Goal: Information Seeking & Learning: Learn about a topic

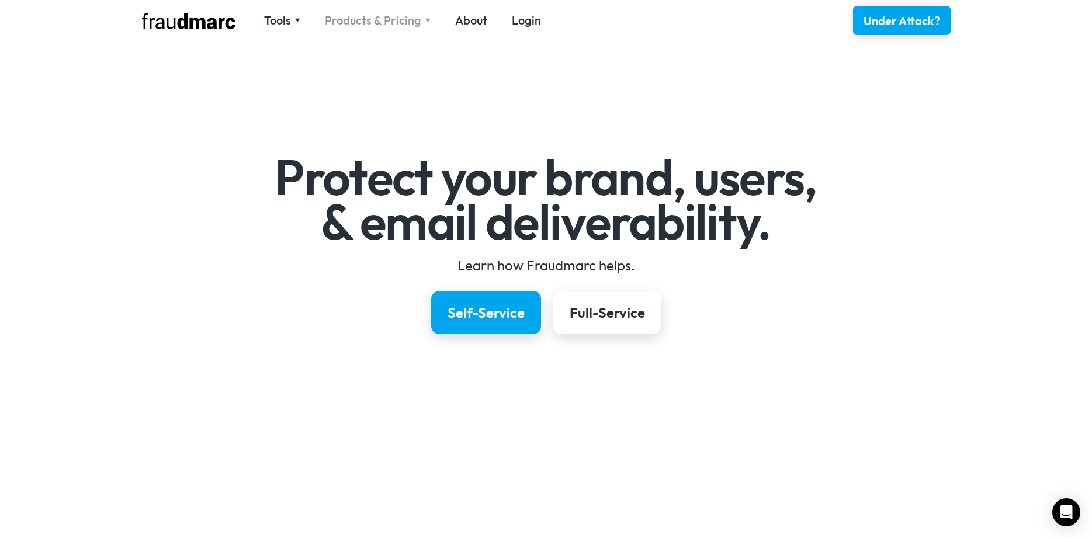
click at [400, 25] on div "Products & Pricing" at bounding box center [373, 20] width 96 height 16
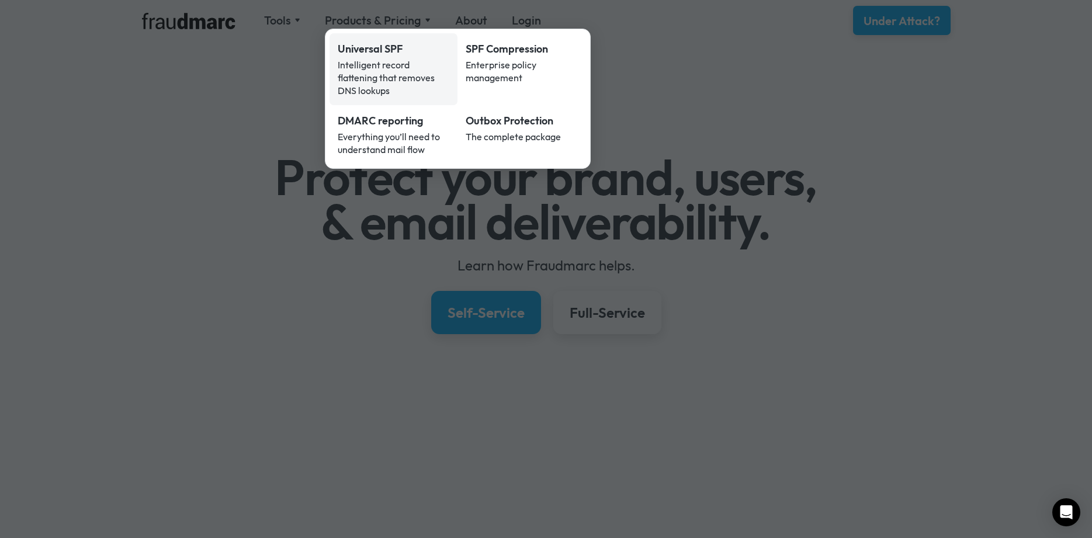
click at [384, 55] on div "Universal SPF" at bounding box center [394, 48] width 112 height 15
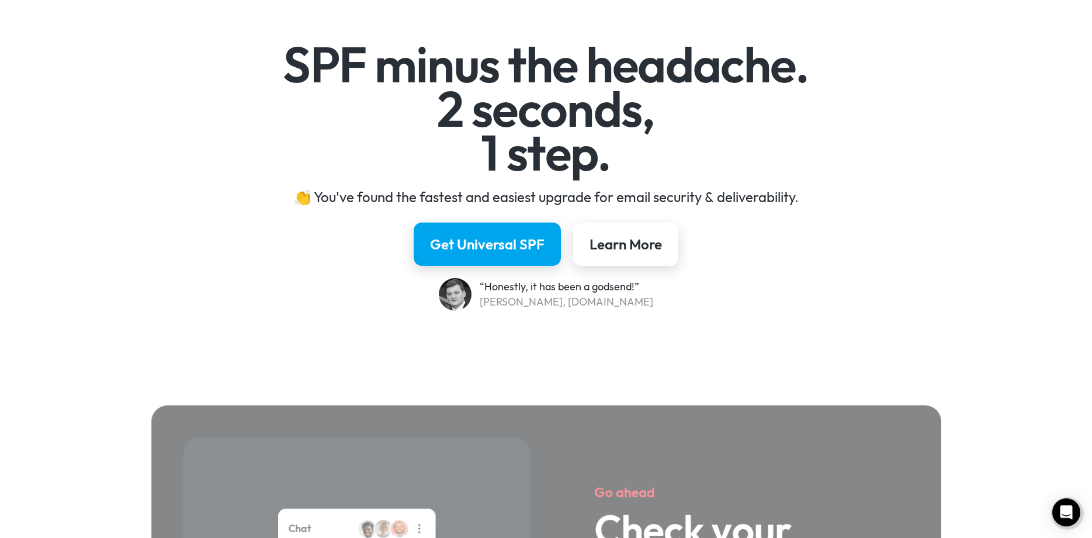
scroll to position [119, 0]
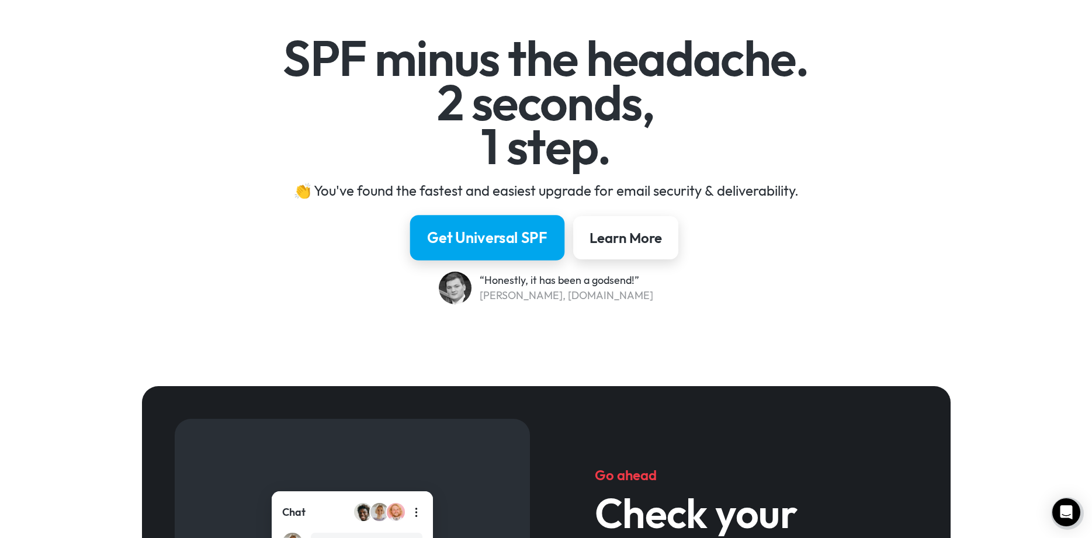
click at [495, 227] on link "Get Universal SPF" at bounding box center [487, 238] width 155 height 46
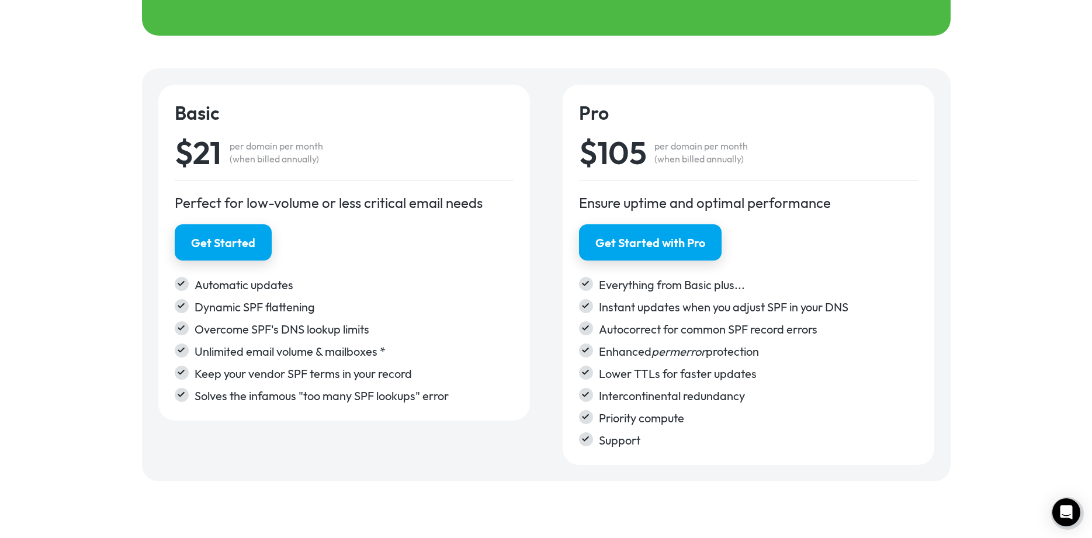
scroll to position [1867, 0]
drag, startPoint x: 627, startPoint y: 200, endPoint x: 856, endPoint y: 176, distance: 230.2
click at [856, 176] on div "Pro $105 per domain per month (when billed annually) Ensure uptime and optimal …" at bounding box center [747, 274] width 371 height 380
click at [768, 225] on div "Get Started with Pro" at bounding box center [748, 242] width 339 height 36
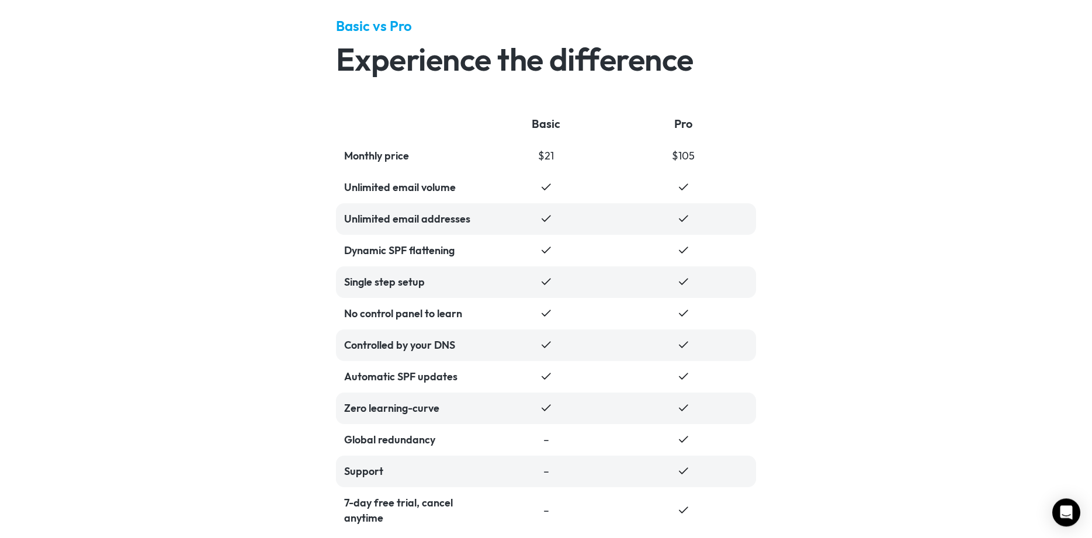
scroll to position [2403, 0]
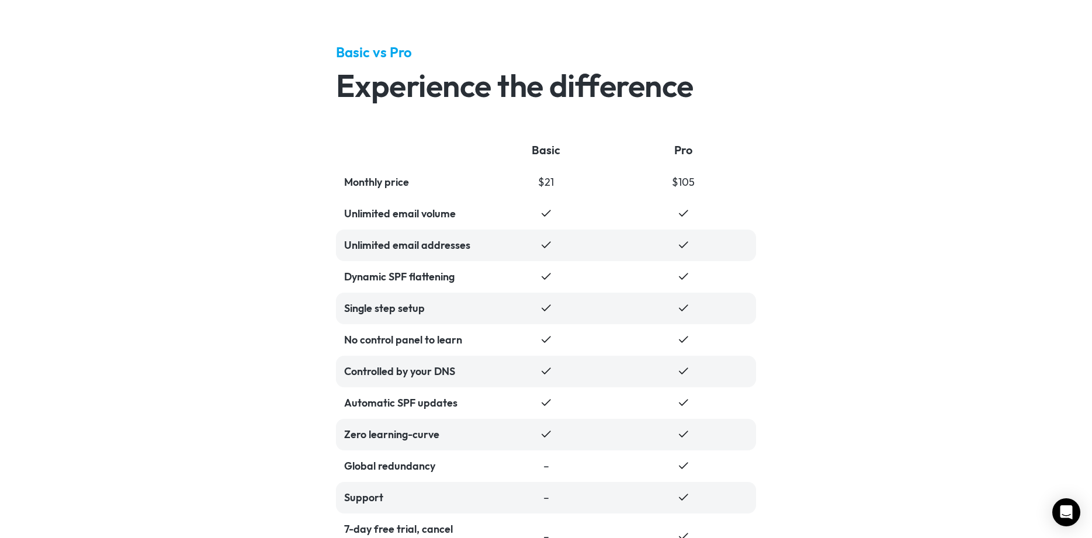
click at [467, 407] on div "Automatic SPF updates" at bounding box center [408, 402] width 129 height 15
drag, startPoint x: 475, startPoint y: 402, endPoint x: 338, endPoint y: 409, distance: 137.5
click at [338, 409] on div "Automatic SPF updates" at bounding box center [546, 403] width 420 height 32
click at [878, 277] on div "Basic vs Pro Experience the difference Basic Pro Monthly price $21 $105 Unlimit…" at bounding box center [546, 301] width 1092 height 681
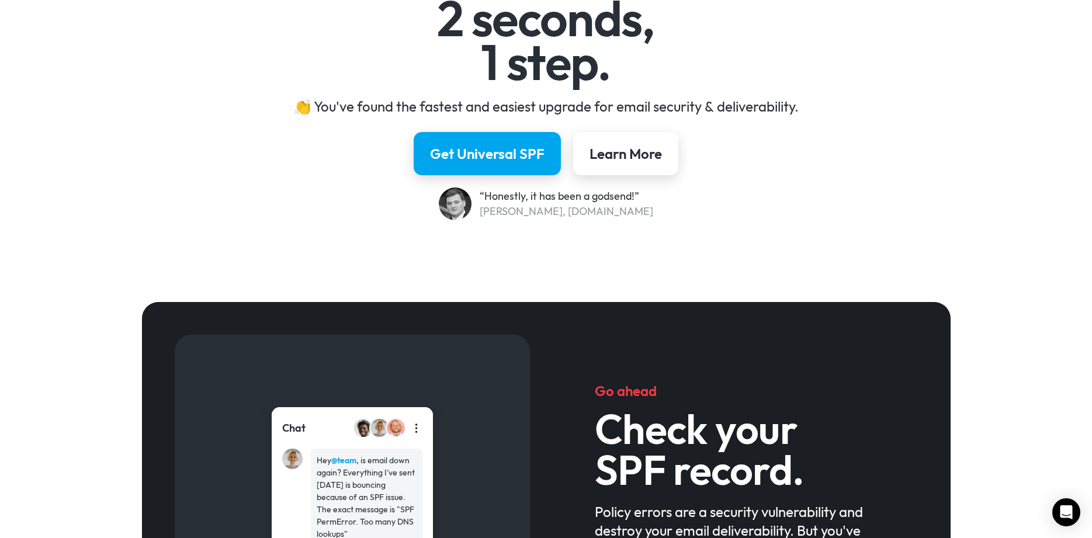
scroll to position [199, 0]
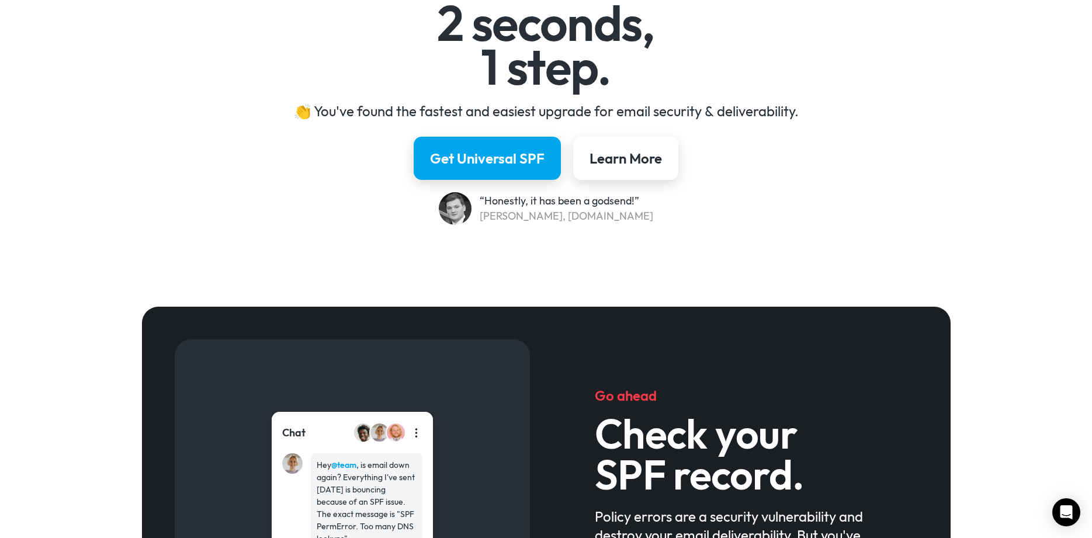
scroll to position [119, 0]
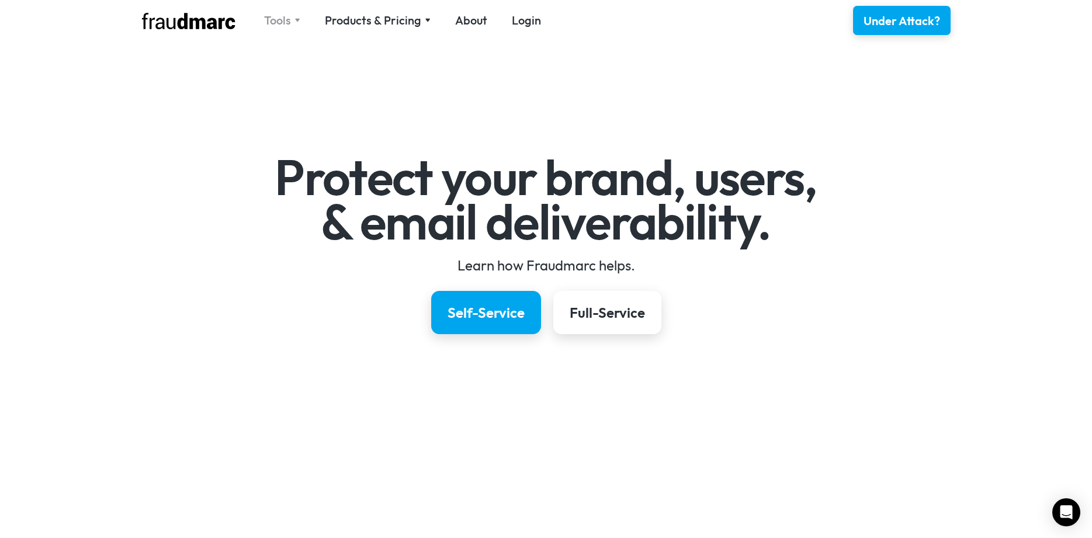
click at [300, 22] on img at bounding box center [297, 20] width 6 height 4
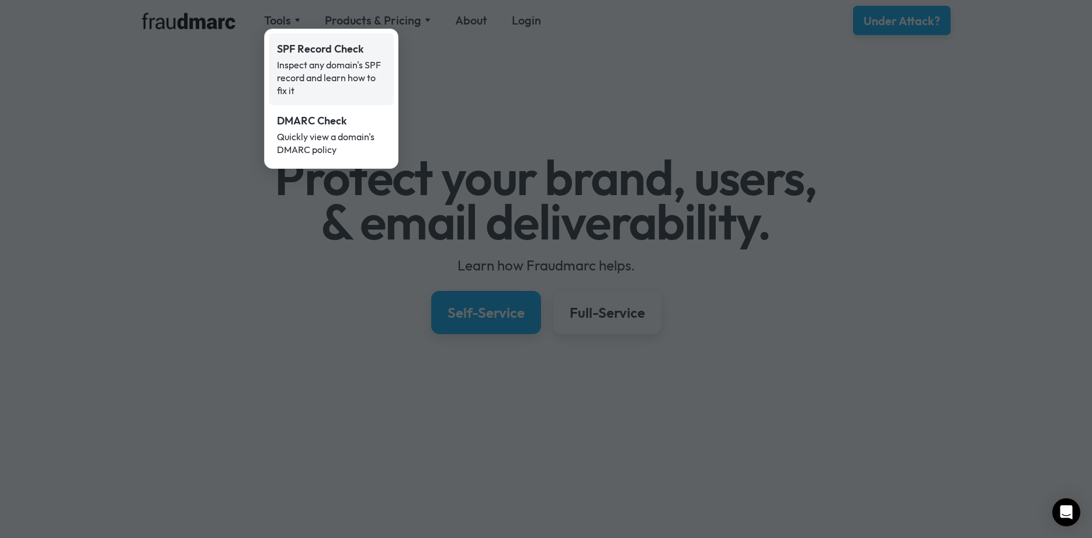
click at [321, 61] on div "Inspect any domain's SPF record and learn how to fix it" at bounding box center [331, 77] width 109 height 39
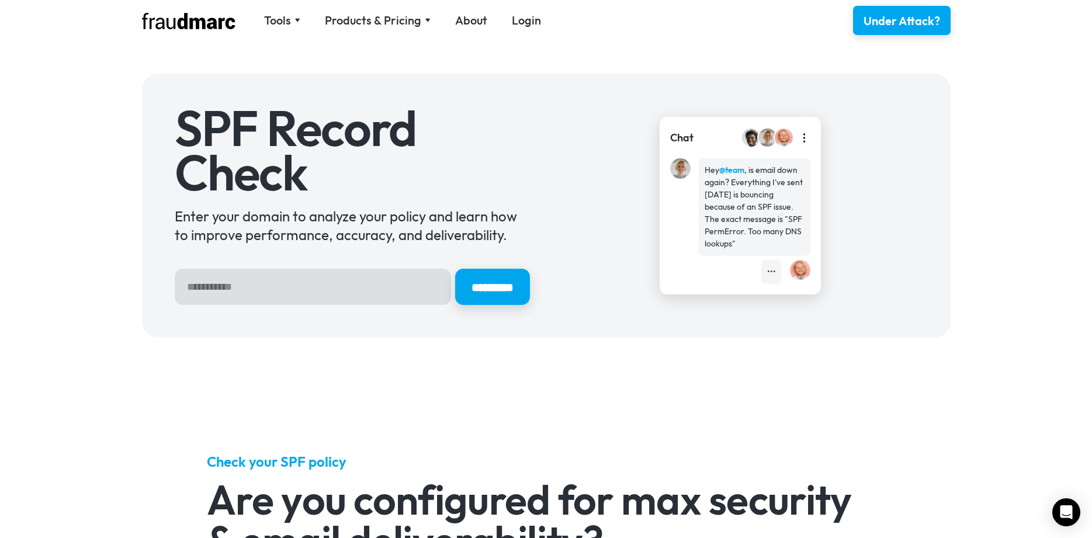
click at [269, 284] on input "Hero Sign Up Form" at bounding box center [313, 287] width 276 height 36
type input "*********"
click at [455, 269] on input "*********" at bounding box center [492, 287] width 75 height 36
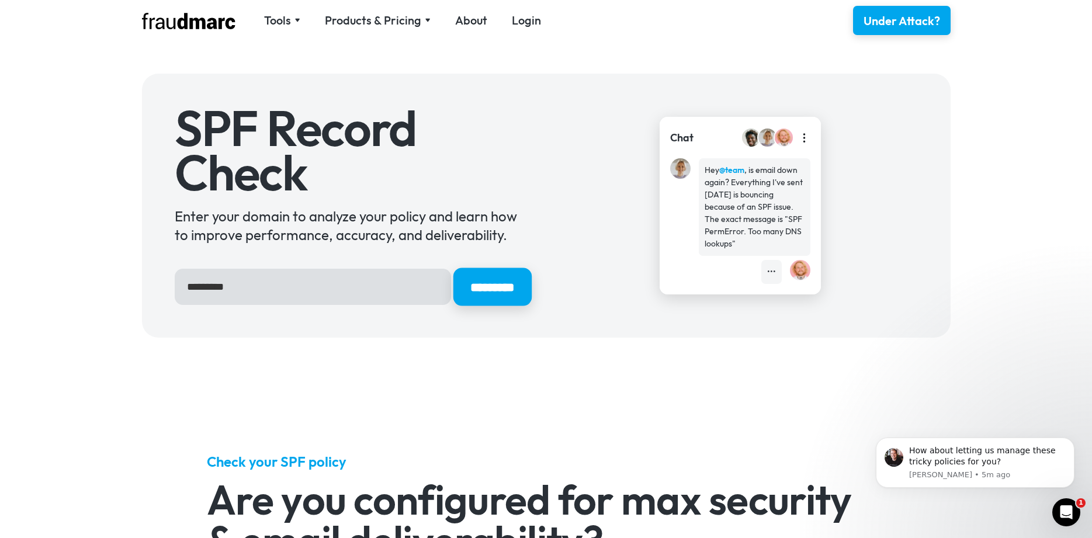
click at [480, 282] on input "*********" at bounding box center [492, 287] width 78 height 38
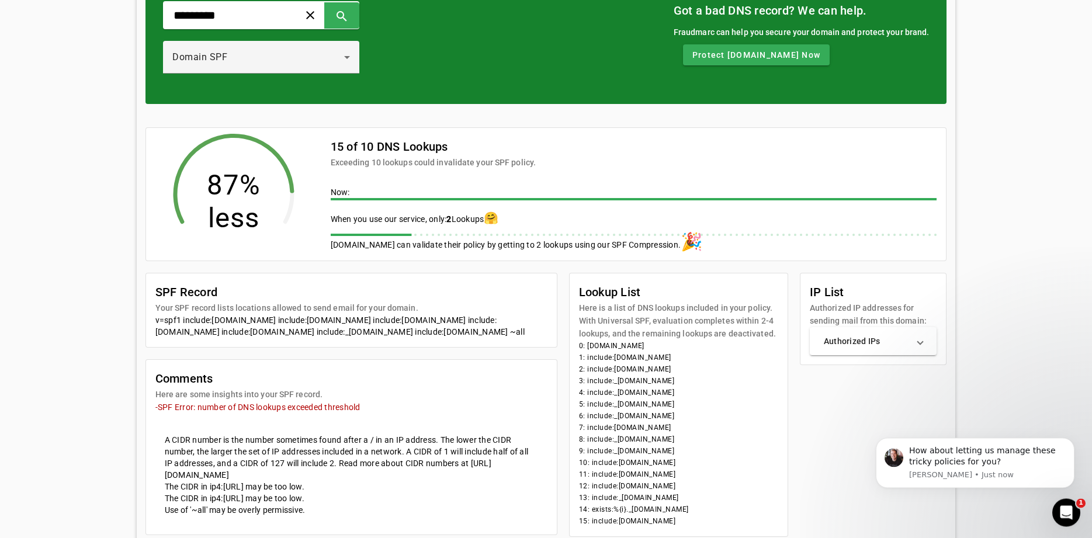
scroll to position [180, 0]
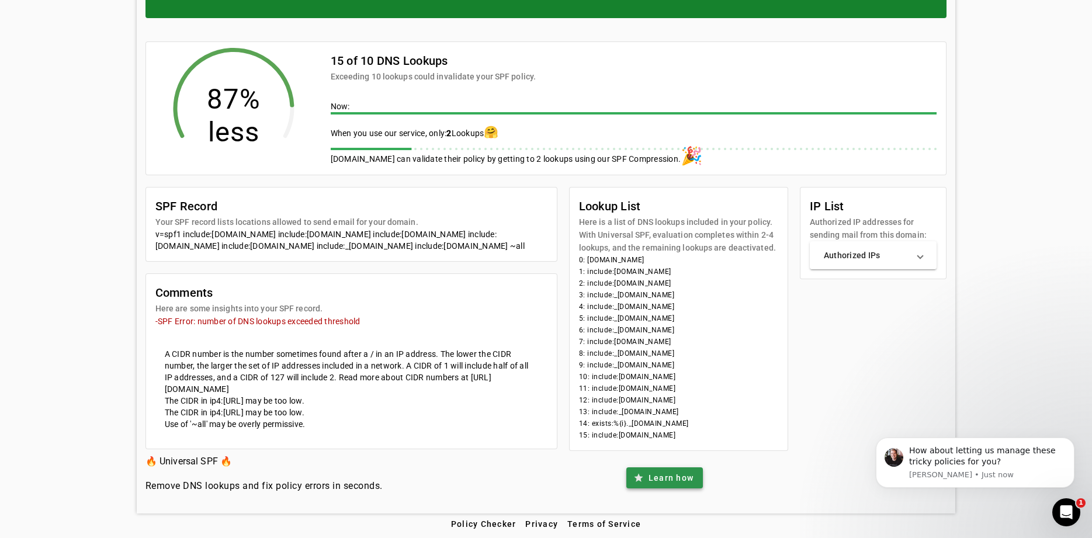
click at [664, 477] on span "Learn how" at bounding box center [670, 478] width 45 height 12
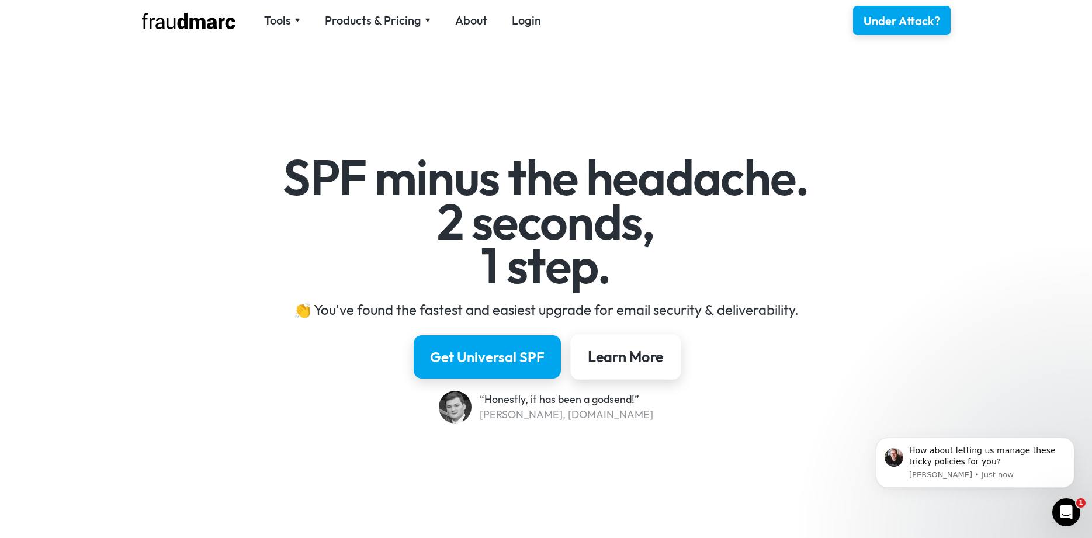
click at [610, 364] on div "Learn More" at bounding box center [626, 357] width 76 height 20
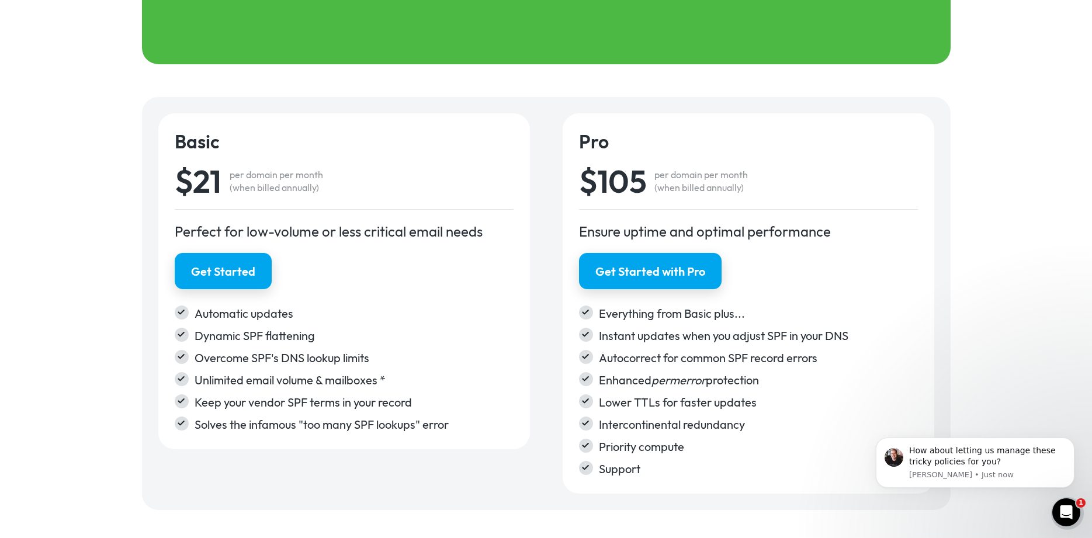
scroll to position [1887, 0]
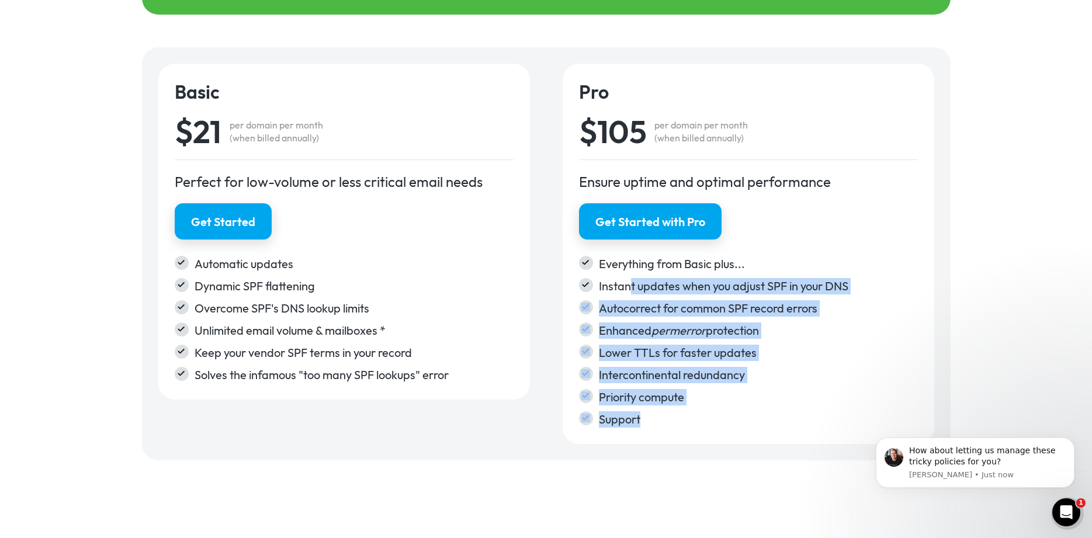
drag, startPoint x: 631, startPoint y: 292, endPoint x: 707, endPoint y: 409, distance: 139.8
click at [707, 409] on div "Everything from Basic plus... Instant updates when you adjust SPF in your DNS A…" at bounding box center [748, 342] width 339 height 172
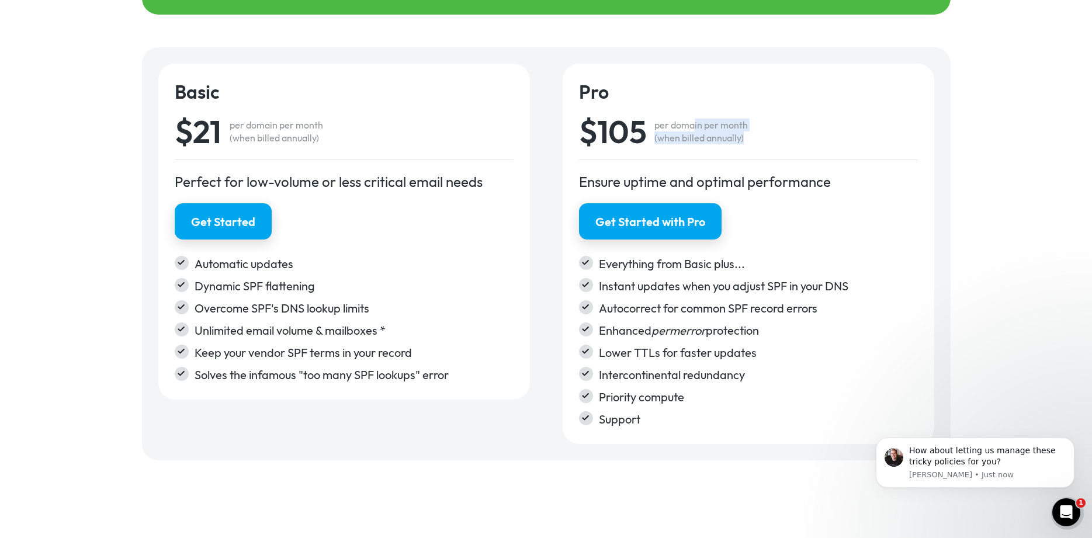
drag, startPoint x: 694, startPoint y: 125, endPoint x: 778, endPoint y: 136, distance: 84.8
click at [778, 136] on div "$105 per domain per month (when billed annually)" at bounding box center [748, 131] width 339 height 57
click at [633, 126] on div "$105" at bounding box center [613, 132] width 68 height 32
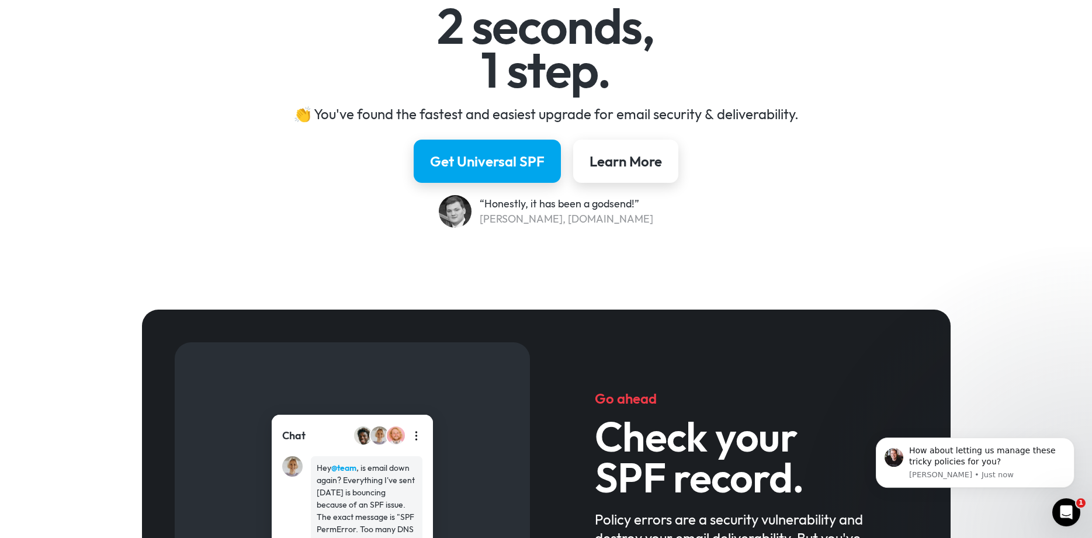
scroll to position [0, 0]
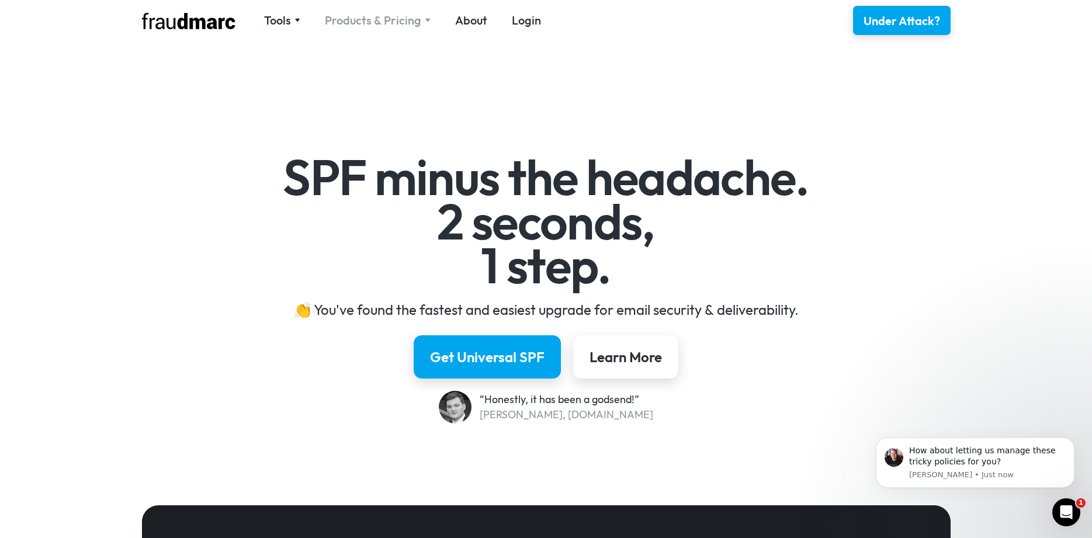
click at [357, 17] on div "Products & Pricing" at bounding box center [373, 20] width 96 height 16
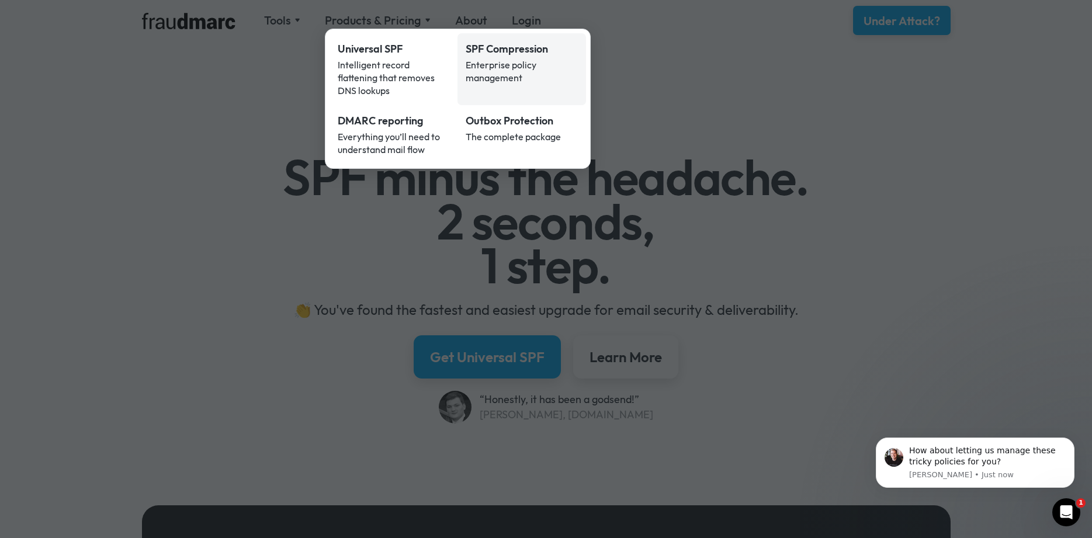
click at [506, 48] on div "SPF Compression" at bounding box center [522, 48] width 112 height 15
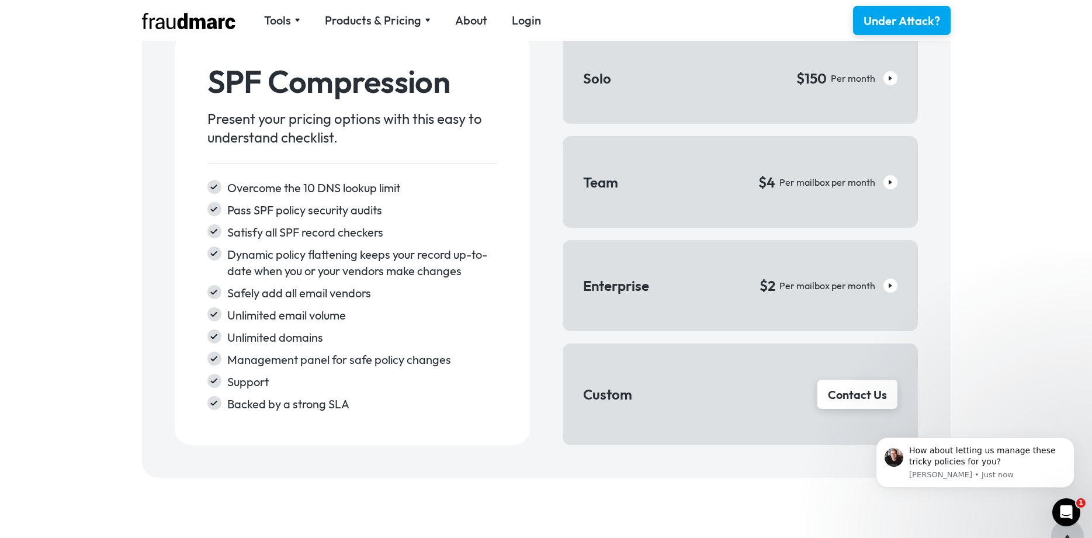
scroll to position [1728, 0]
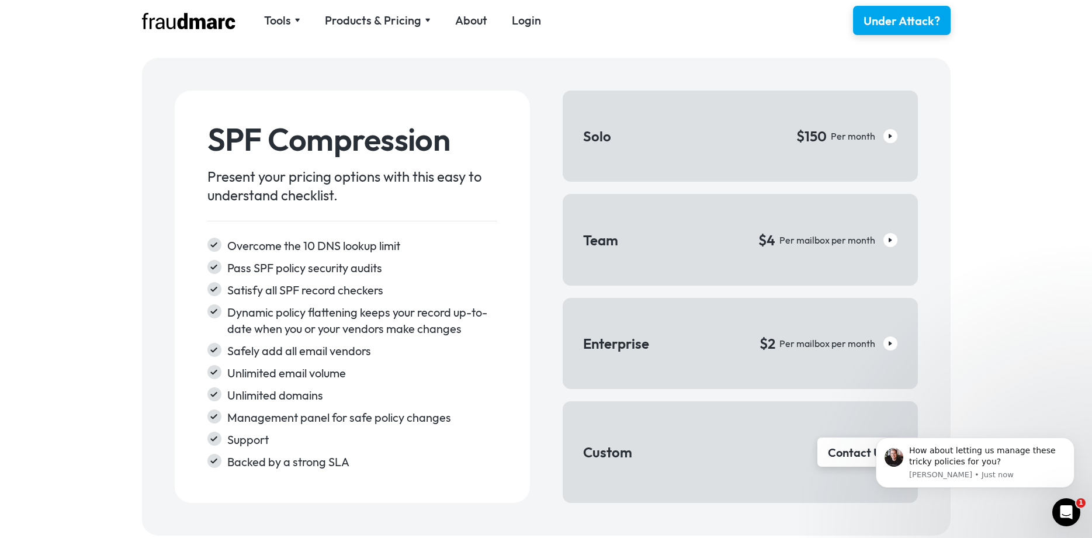
click at [331, 137] on h2 "SPF Compression" at bounding box center [352, 139] width 290 height 32
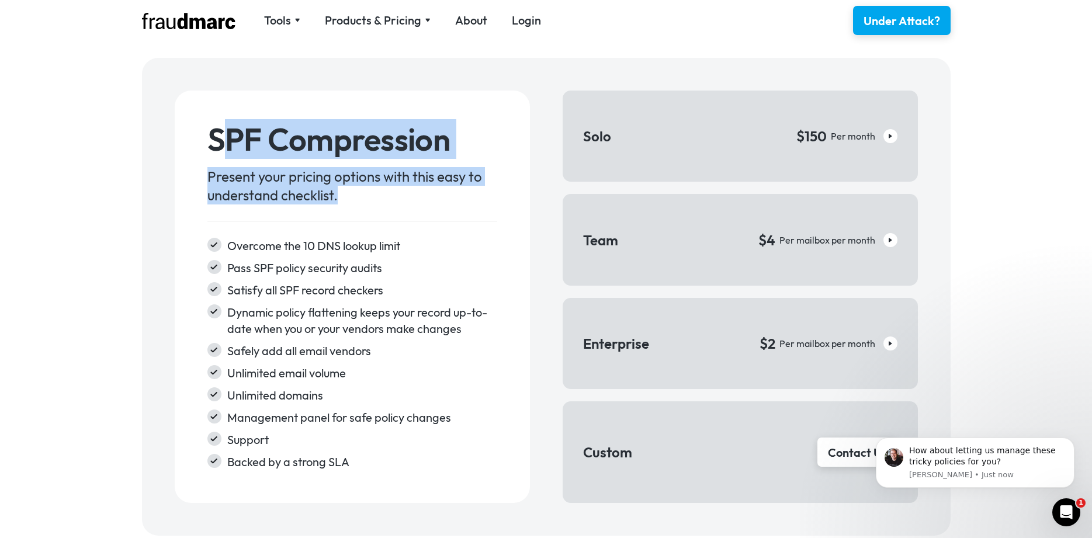
drag, startPoint x: 220, startPoint y: 139, endPoint x: 378, endPoint y: 189, distance: 166.1
click at [378, 189] on div "SPF Compression Present your pricing options with this easy to understand check…" at bounding box center [352, 172] width 290 height 98
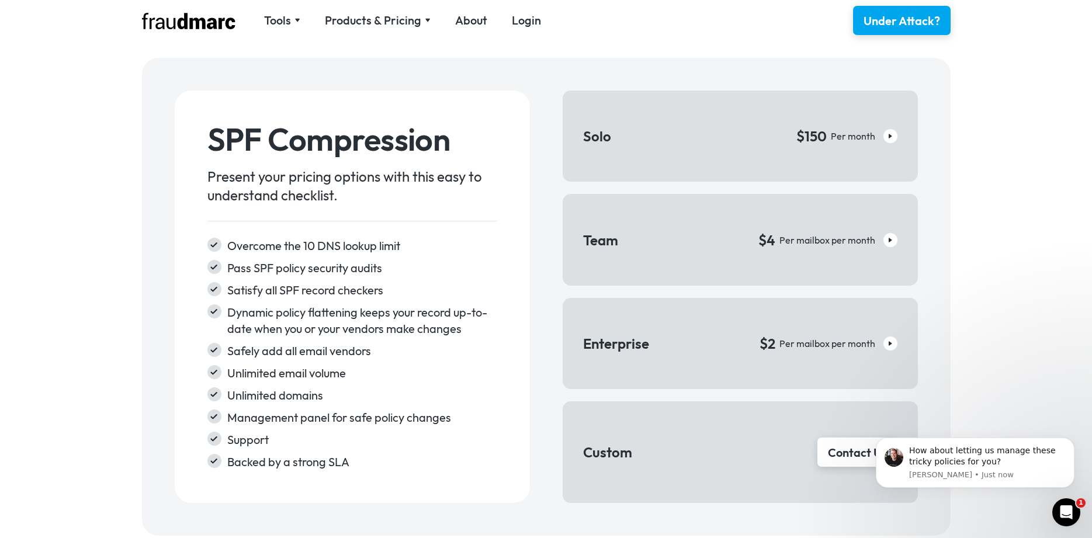
click at [425, 240] on div "Overcome the 10 DNS lookup limit" at bounding box center [362, 246] width 270 height 16
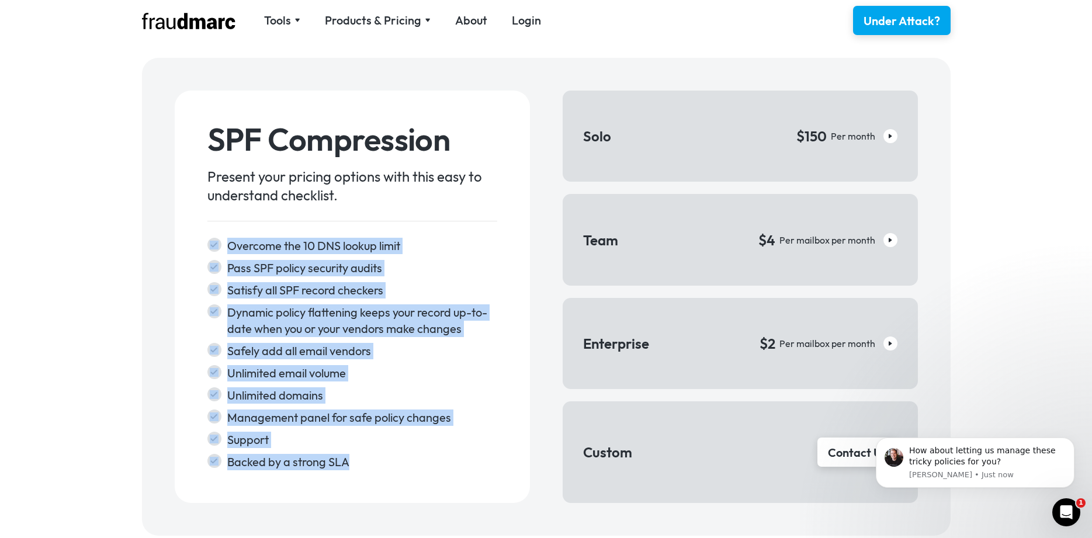
drag, startPoint x: 390, startPoint y: 228, endPoint x: 427, endPoint y: 467, distance: 241.8
click at [427, 467] on div "SPF Compression Present your pricing options with this easy to understand check…" at bounding box center [352, 297] width 355 height 412
drag, startPoint x: 427, startPoint y: 467, endPoint x: 424, endPoint y: 449, distance: 18.3
click at [426, 466] on div "Backed by a strong SLA" at bounding box center [362, 462] width 270 height 16
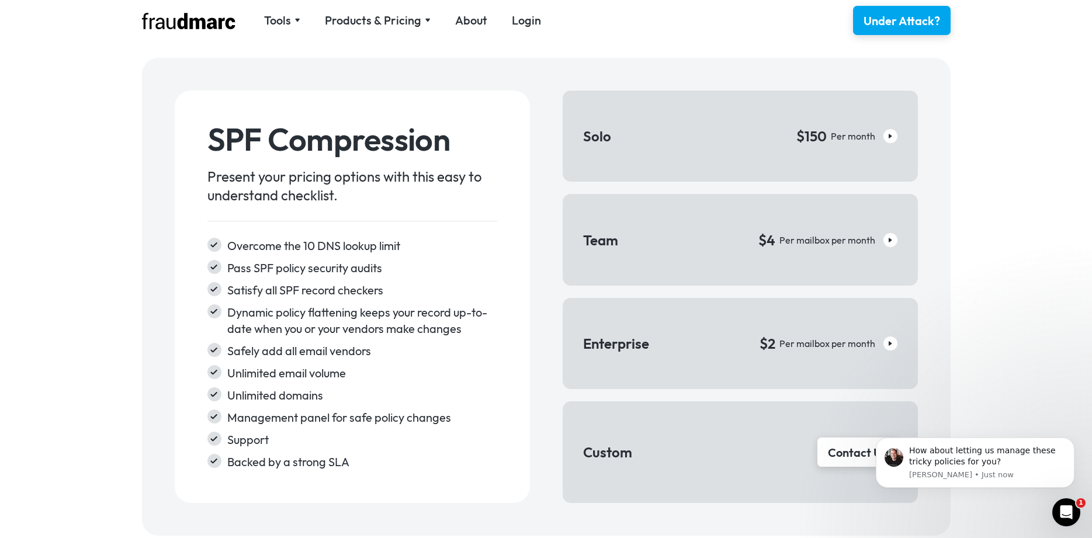
click at [430, 313] on div "Dynamic policy flattening keeps your record up-to-date when you or your vendors…" at bounding box center [362, 320] width 270 height 33
click at [393, 248] on div "Overcome the 10 DNS lookup limit" at bounding box center [362, 246] width 270 height 16
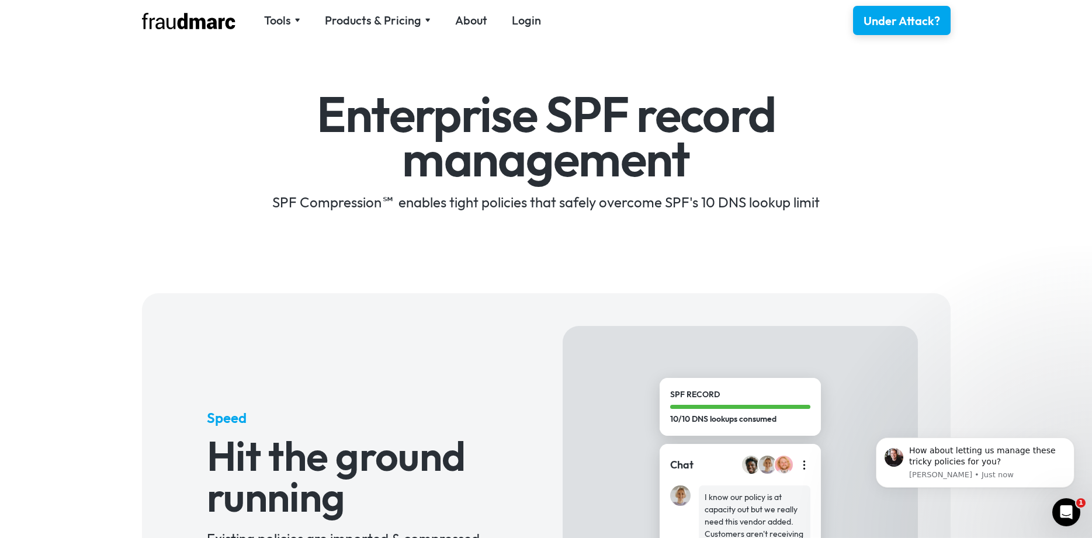
scroll to position [0, 0]
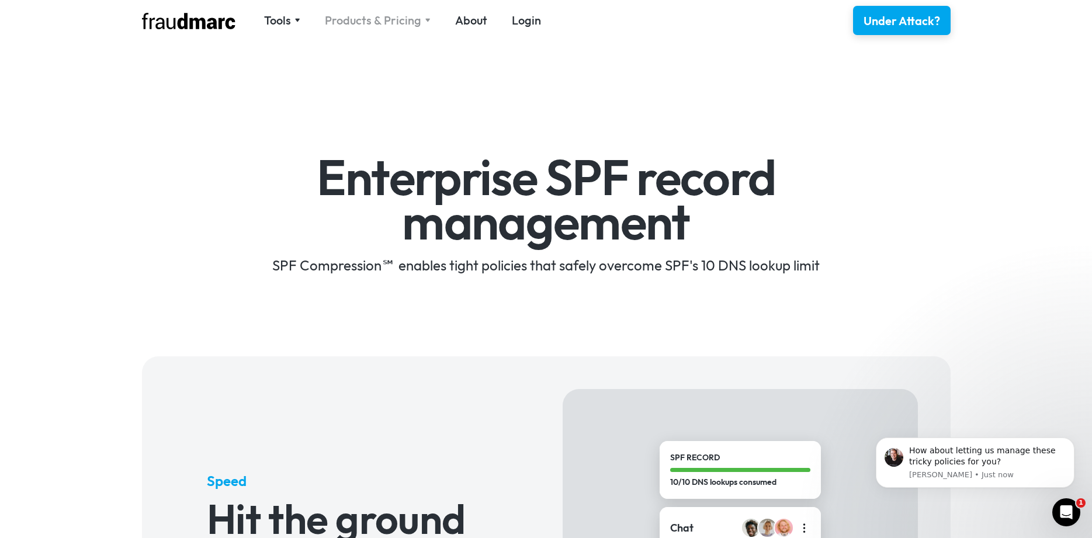
click at [364, 22] on div "Products & Pricing" at bounding box center [373, 20] width 96 height 16
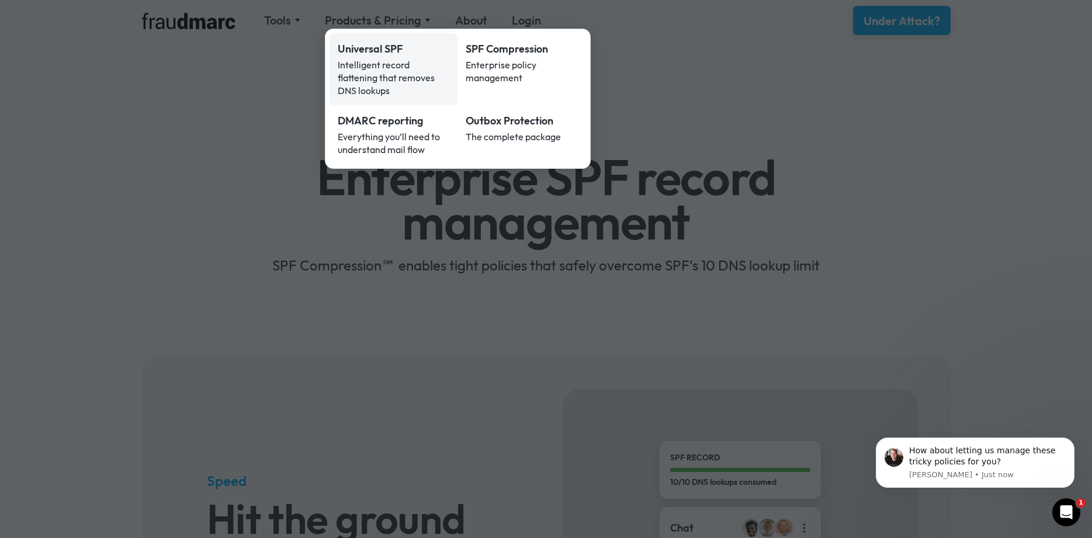
click at [356, 47] on div "Universal SPF" at bounding box center [394, 48] width 112 height 15
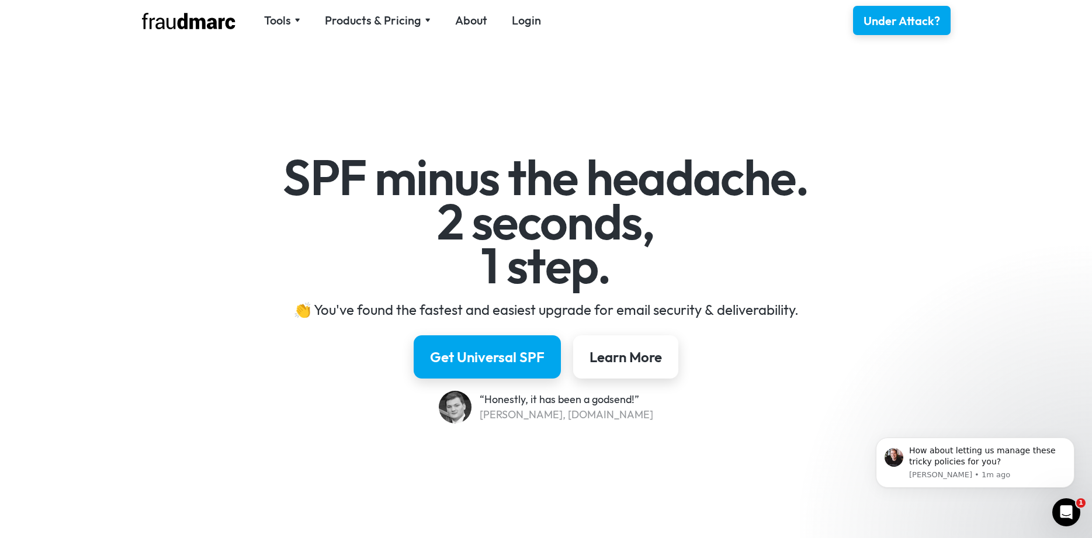
click at [264, 206] on h1 "SPF minus the headache. 2 seconds, 1 step." at bounding box center [546, 221] width 678 height 133
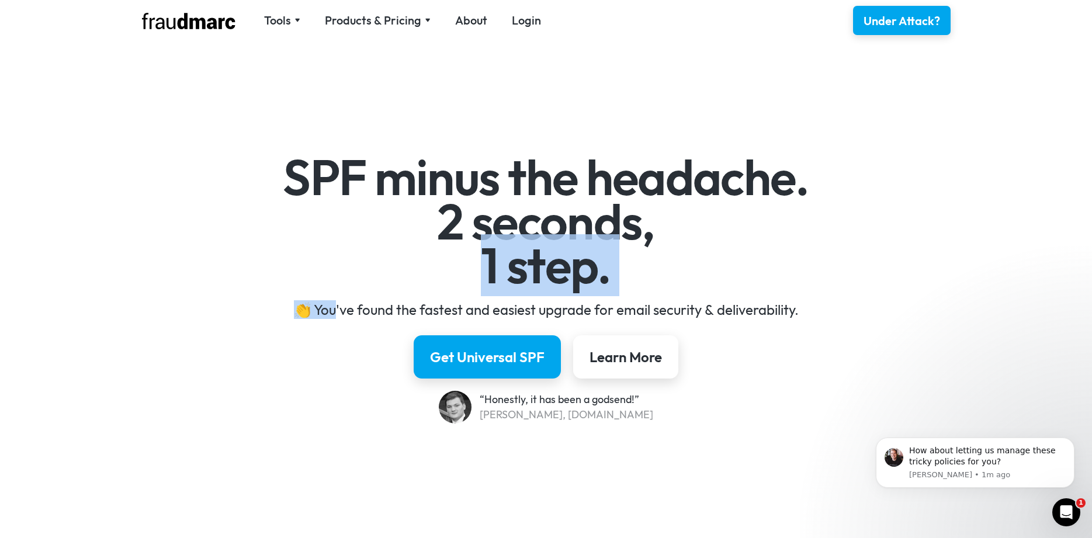
drag, startPoint x: 334, startPoint y: 309, endPoint x: 323, endPoint y: 286, distance: 25.1
click at [323, 286] on div "SPF minus the headache. 2 seconds, 1 step. 👏 You've found the fastest and easie…" at bounding box center [546, 289] width 678 height 268
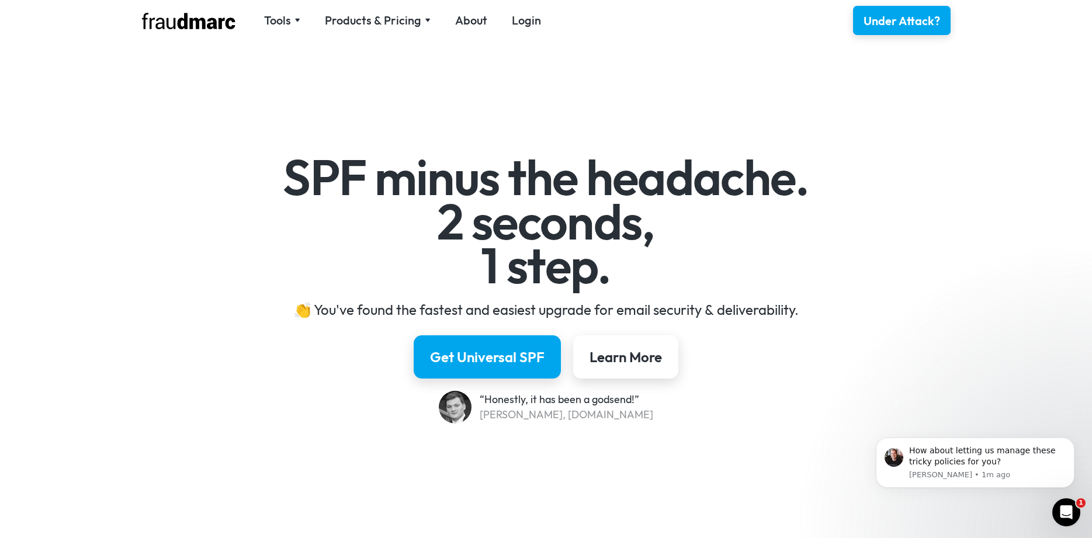
drag, startPoint x: 179, startPoint y: 50, endPoint x: 165, endPoint y: 46, distance: 14.4
click at [443, 140] on div "SPF minus the headache. 2 seconds, 1 step. 👏 You've found the fastest and easie…" at bounding box center [546, 273] width 1092 height 432
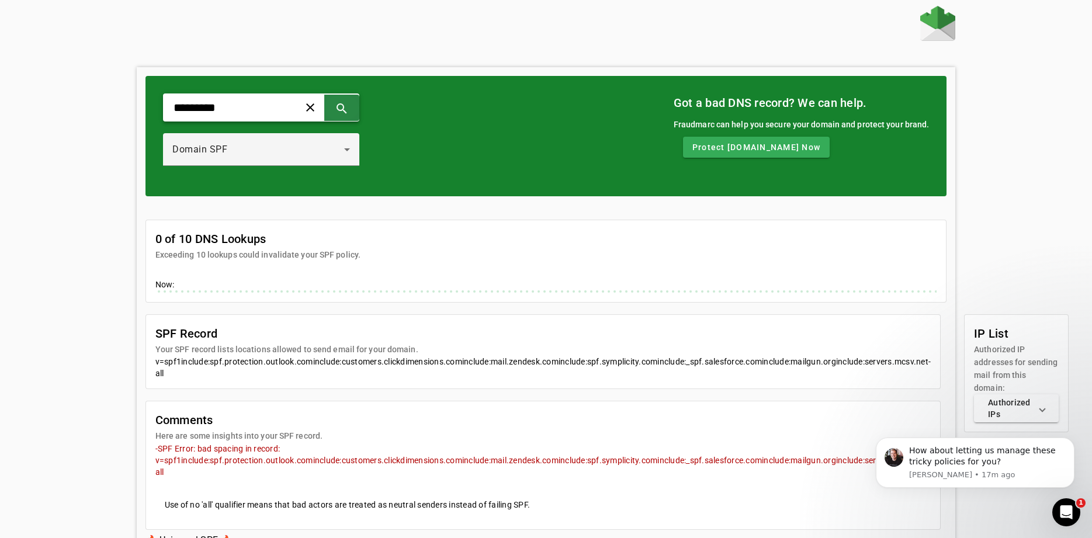
click at [356, 110] on span at bounding box center [342, 107] width 28 height 28
